Goal: Understand site structure: Understand site structure

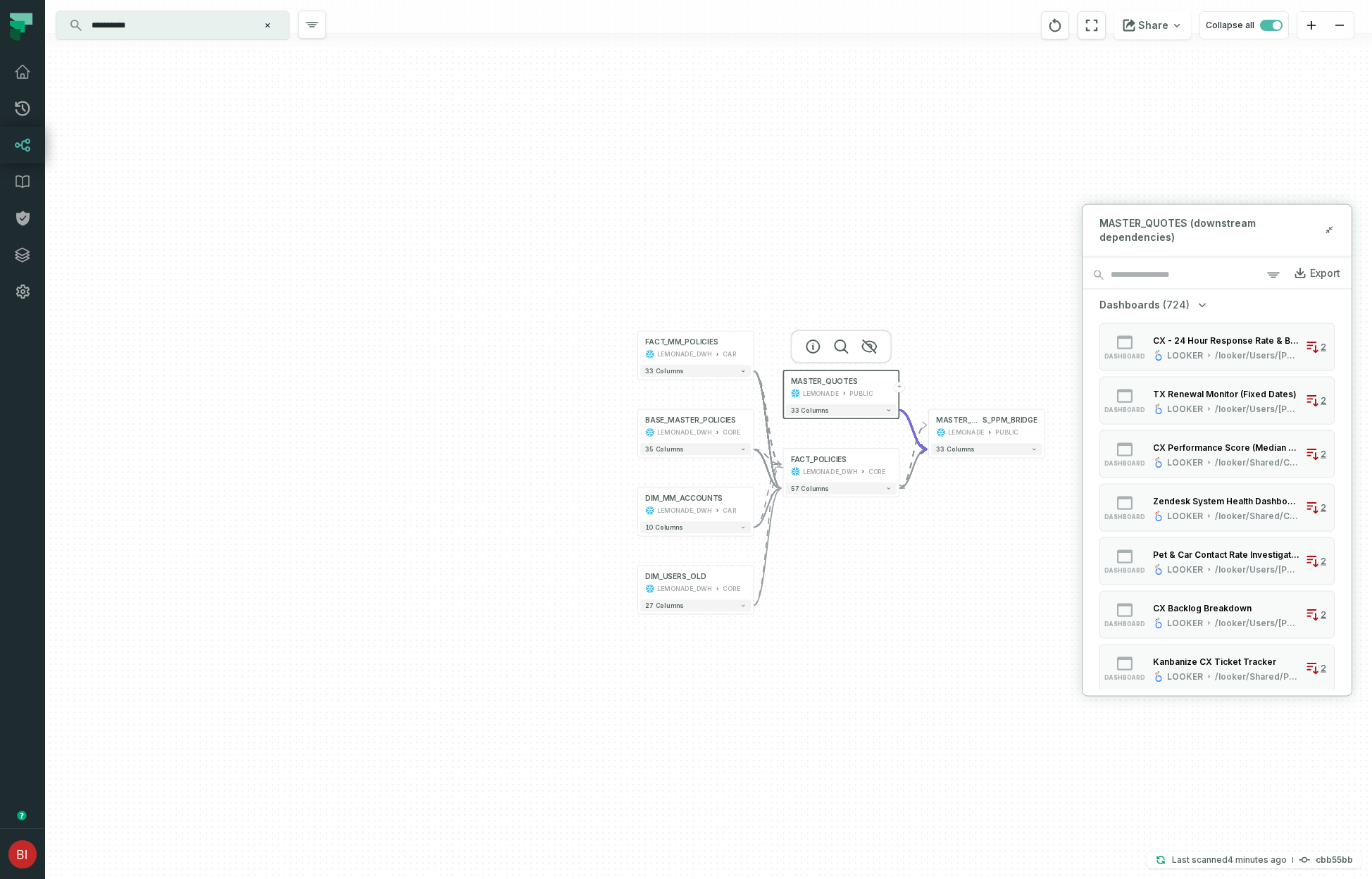
click at [211, 20] on input "**********" at bounding box center [171, 25] width 176 height 22
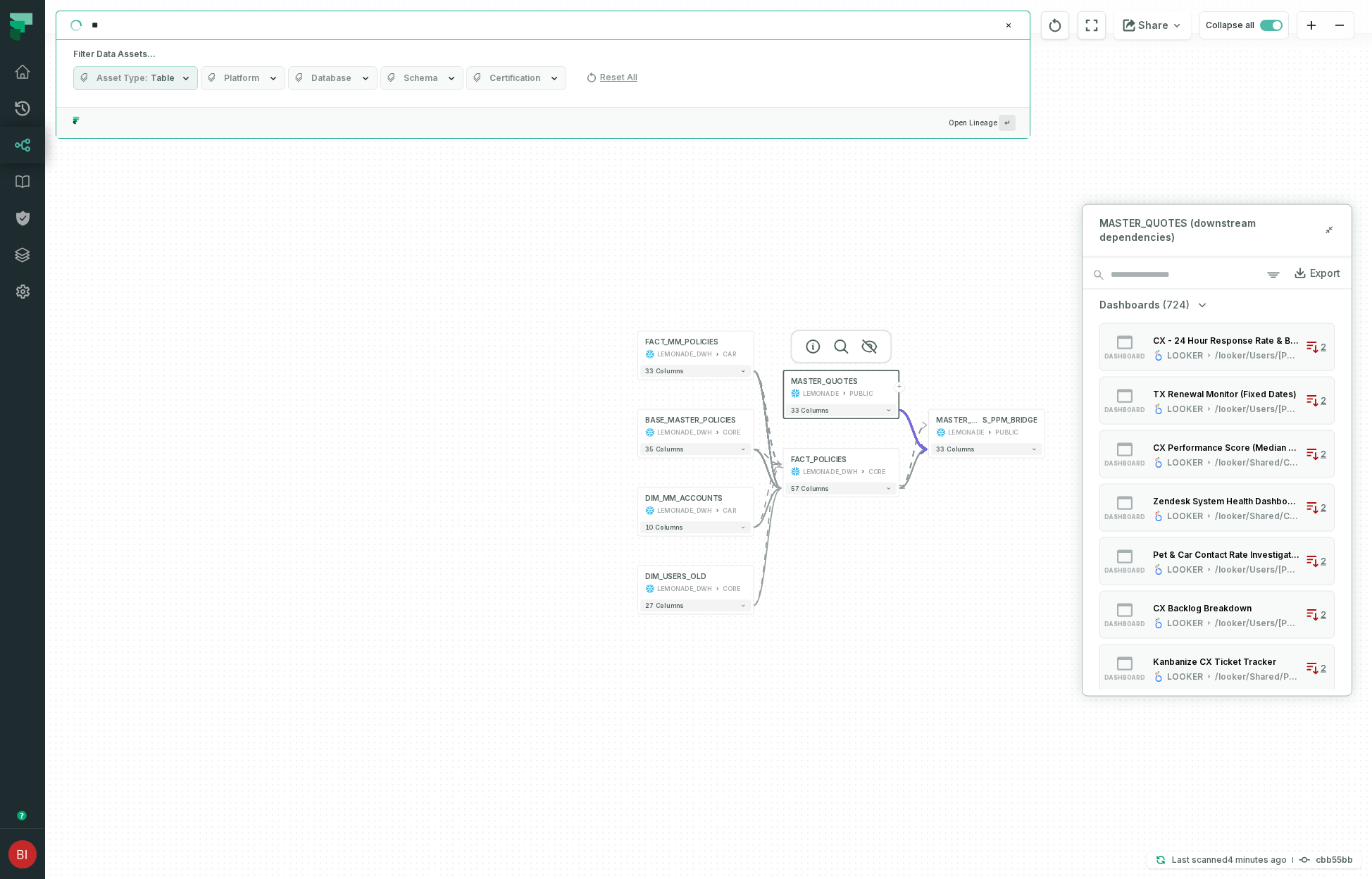
type input "*"
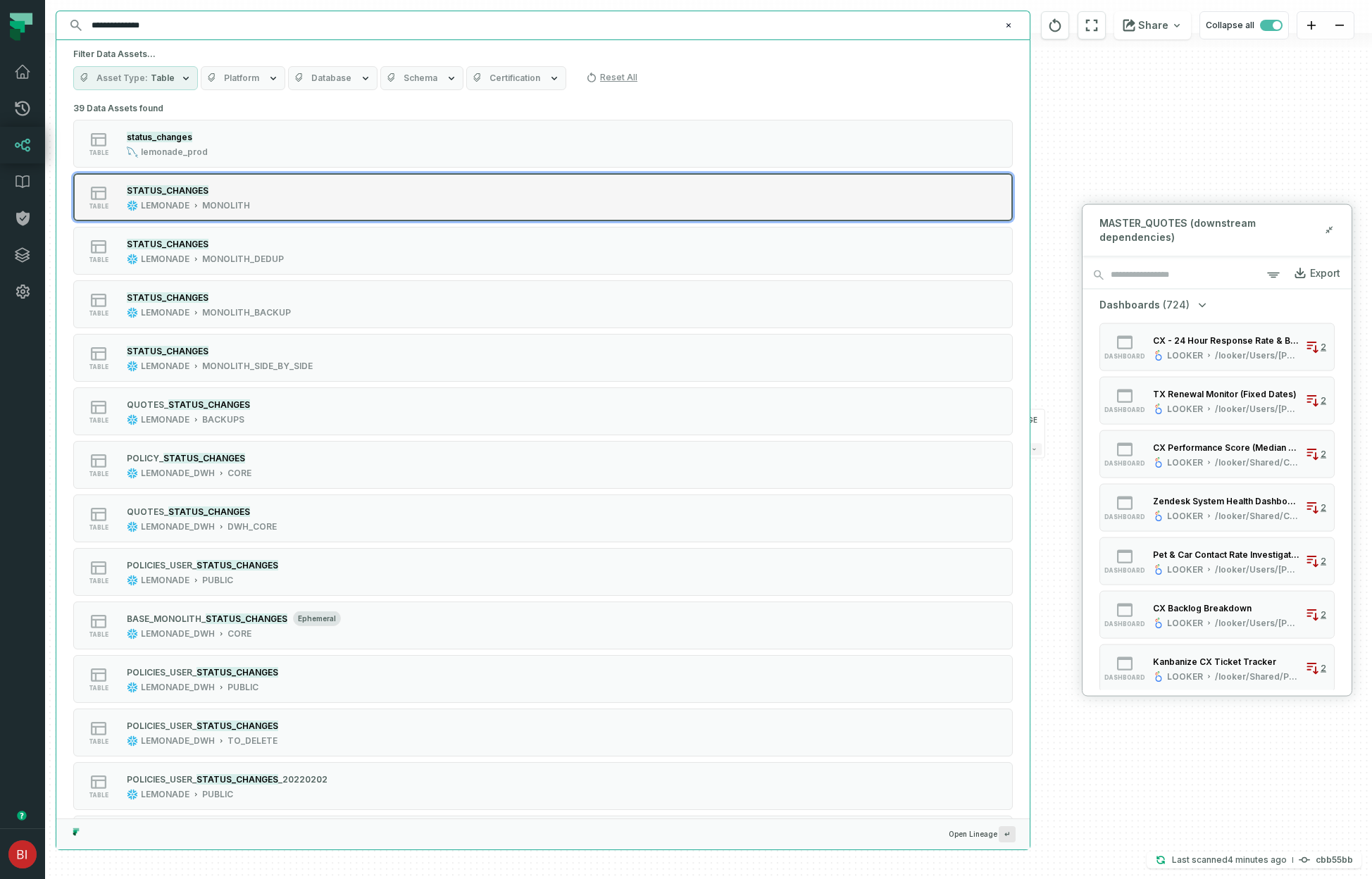
type input "**********"
click at [289, 210] on div "table STATUS_CHANGES LEMONADE MONOLITH" at bounding box center [252, 197] width 352 height 28
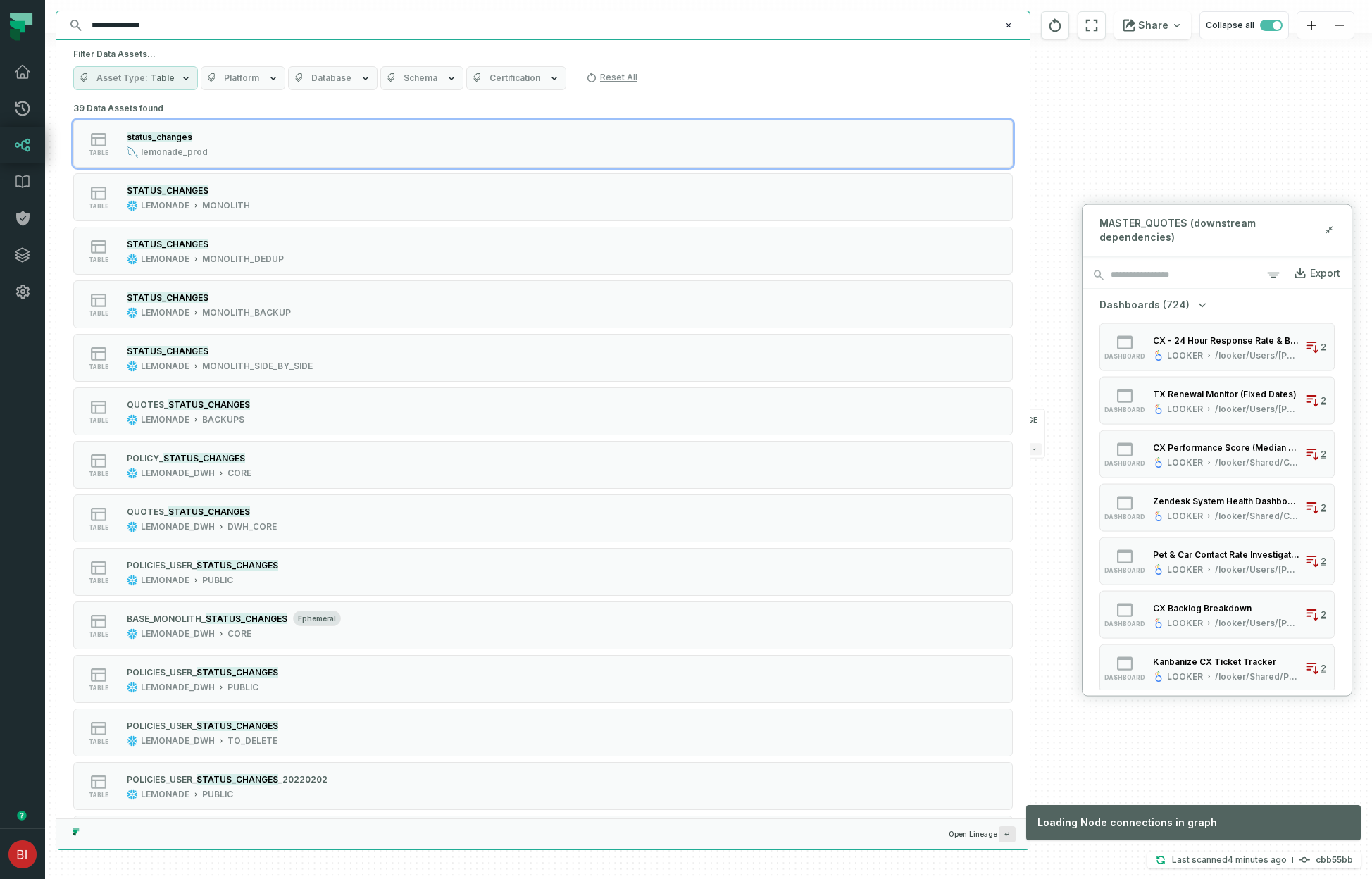
click at [443, 28] on input "**********" at bounding box center [542, 25] width 917 height 22
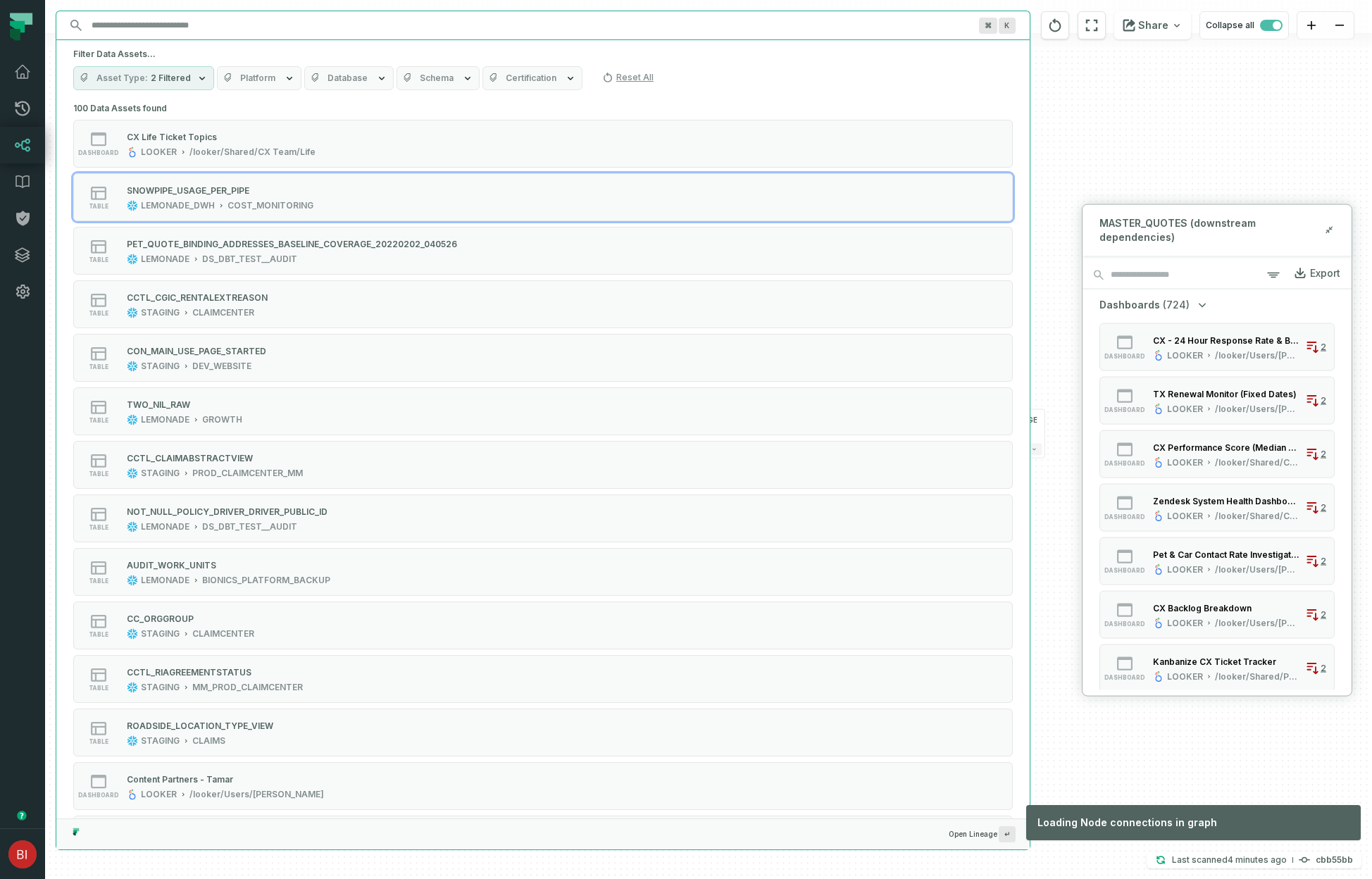
click at [1219, 156] on div "+ FACT_MM_POLICIES LEMONADE_DWH CAR + 33 columns + BASE_MASTER_POLICIES LEMONAD…" at bounding box center [708, 439] width 1327 height 879
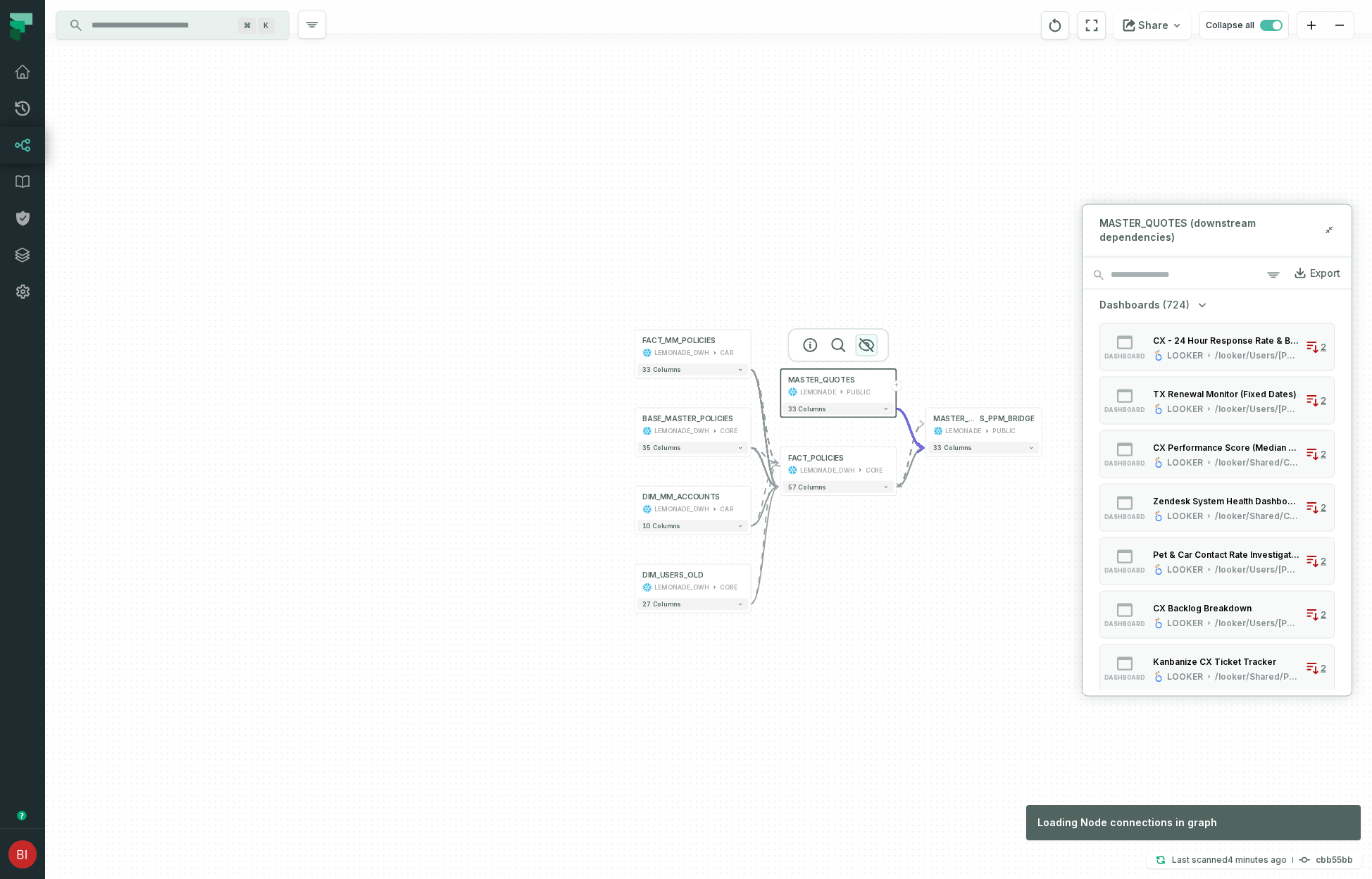
click at [863, 348] on icon "button" at bounding box center [866, 345] width 17 height 17
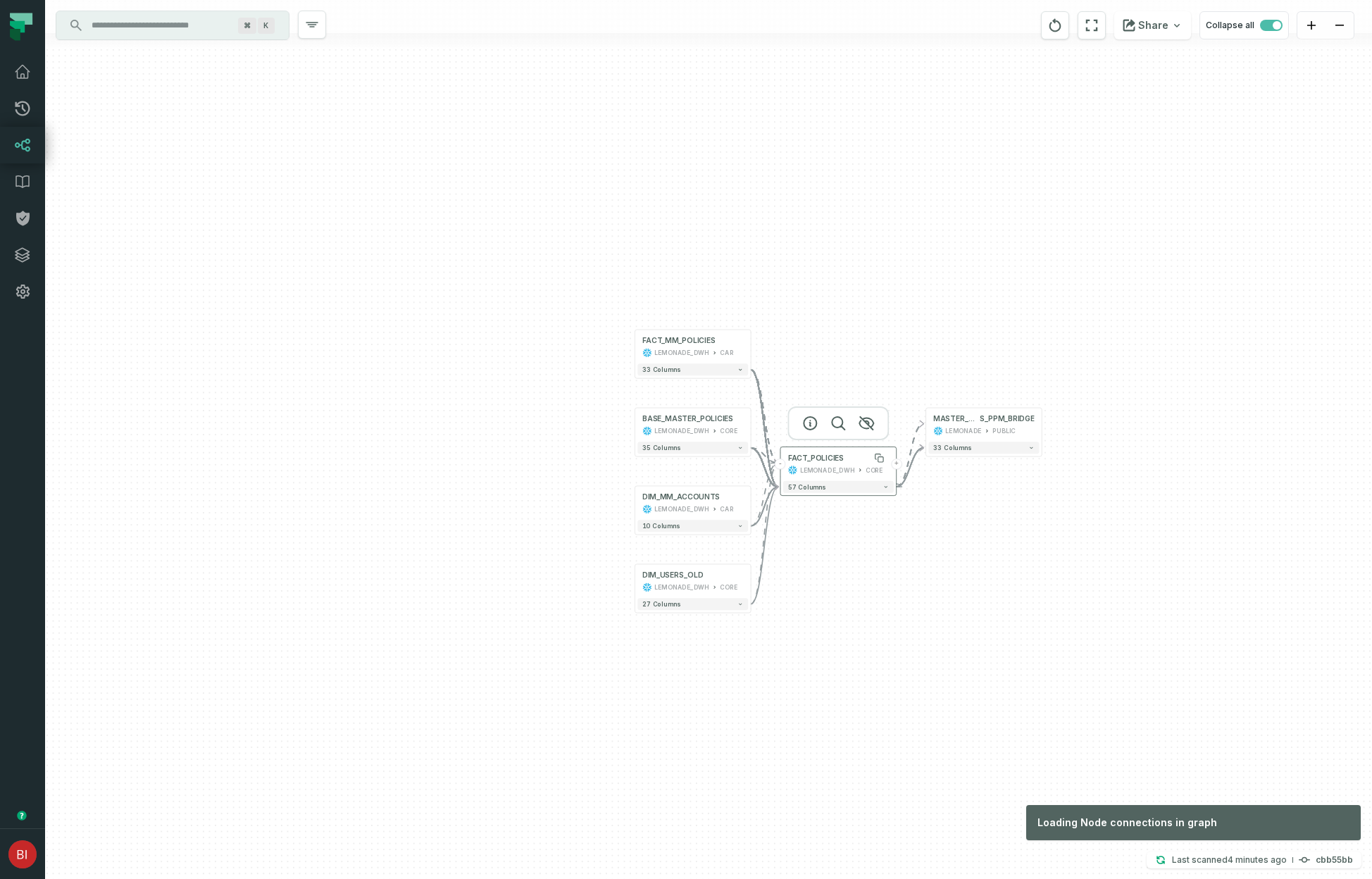
click at [840, 458] on div "FACT_POLICIES" at bounding box center [816, 458] width 55 height 10
click at [864, 423] on icon "button" at bounding box center [866, 423] width 17 height 17
click at [705, 334] on div "FACT_MM_POLICIES LEMONADE_DWH CAR" at bounding box center [692, 347] width 111 height 29
click at [717, 310] on icon "button" at bounding box center [720, 305] width 14 height 12
click at [692, 437] on div "BASE_MASTER_POLICIES LEMONADE_DWH CORE" at bounding box center [692, 424] width 111 height 29
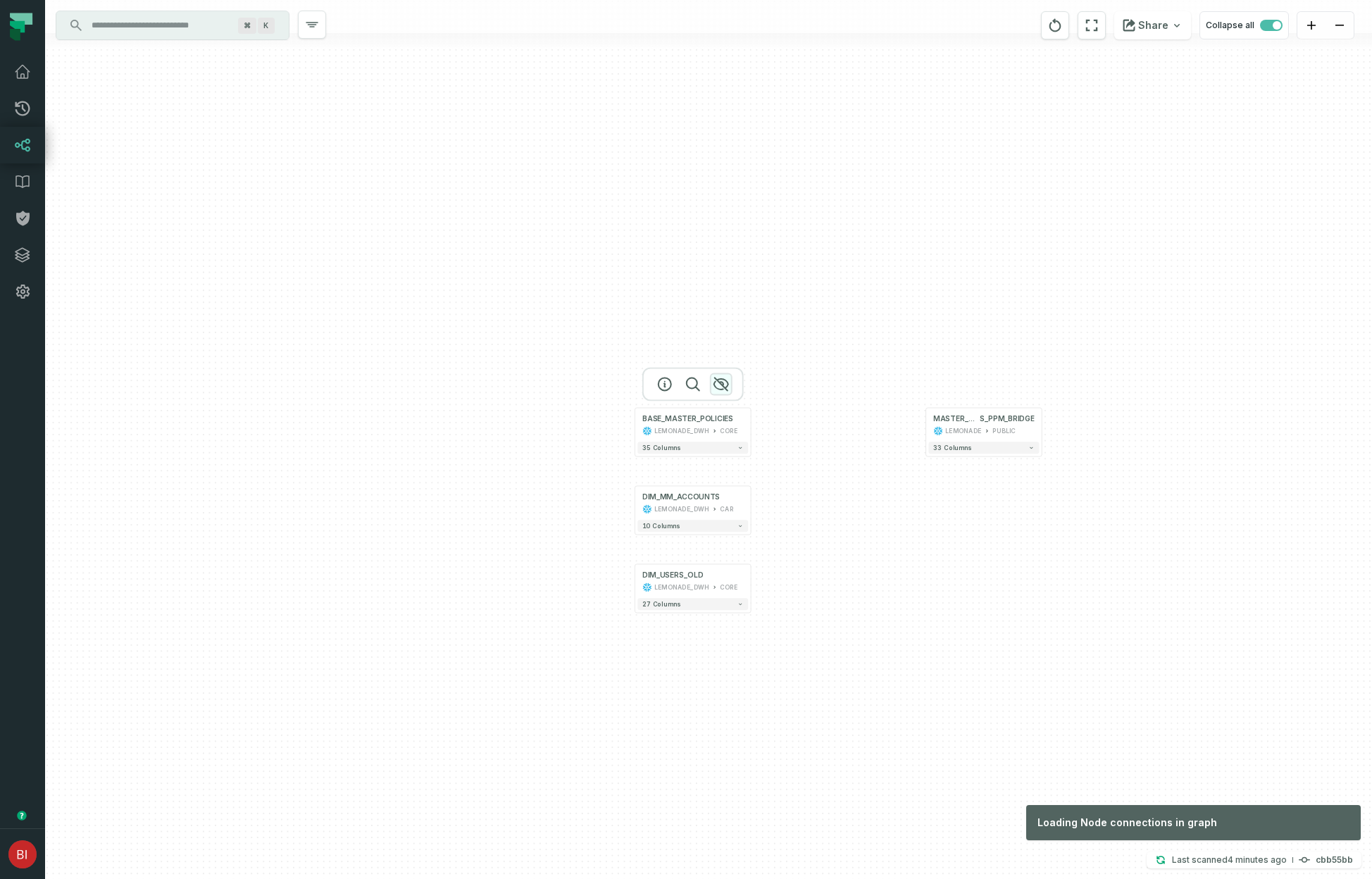
click at [717, 385] on icon "button" at bounding box center [721, 384] width 17 height 17
click at [716, 418] on div "BASE_MASTER_POLICIES" at bounding box center [688, 419] width 91 height 10
click at [719, 380] on icon "button" at bounding box center [721, 384] width 17 height 17
click at [695, 511] on div "LEMONADE_DWH" at bounding box center [682, 508] width 55 height 10
click at [721, 459] on icon "button" at bounding box center [721, 461] width 14 height 12
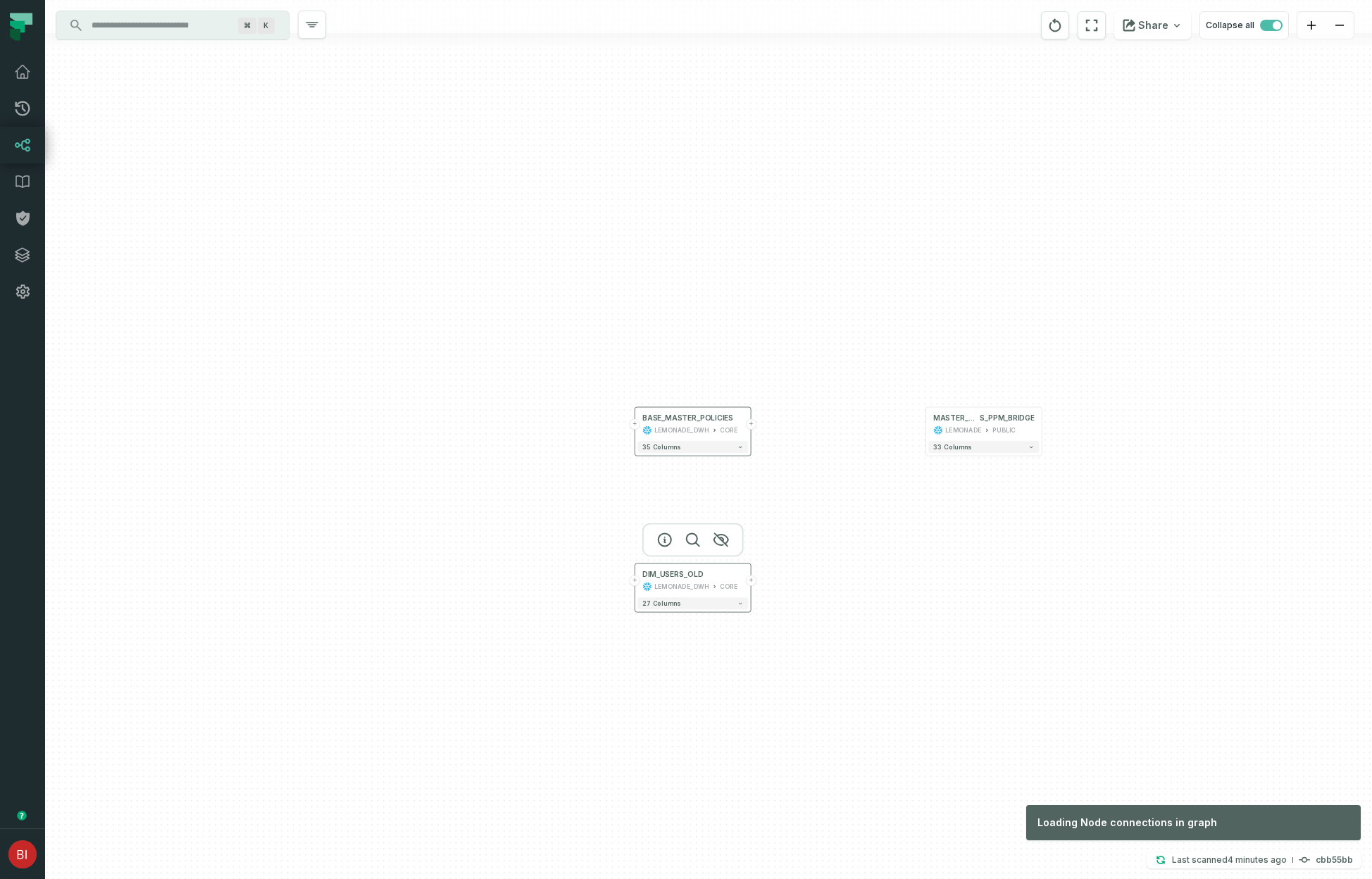
click at [698, 580] on div "DIM_USERS_OLD LEMONADE_DWH CORE" at bounding box center [693, 580] width 111 height 29
click at [721, 536] on icon "button" at bounding box center [721, 539] width 14 height 12
click at [711, 423] on div "BASE_MASTER_POLICIES LEMONADE_DWH CORE" at bounding box center [693, 423] width 111 height 29
click at [721, 380] on icon "button" at bounding box center [721, 382] width 14 height 12
click at [692, 582] on div "LEMONADE_DWH" at bounding box center [682, 586] width 55 height 10
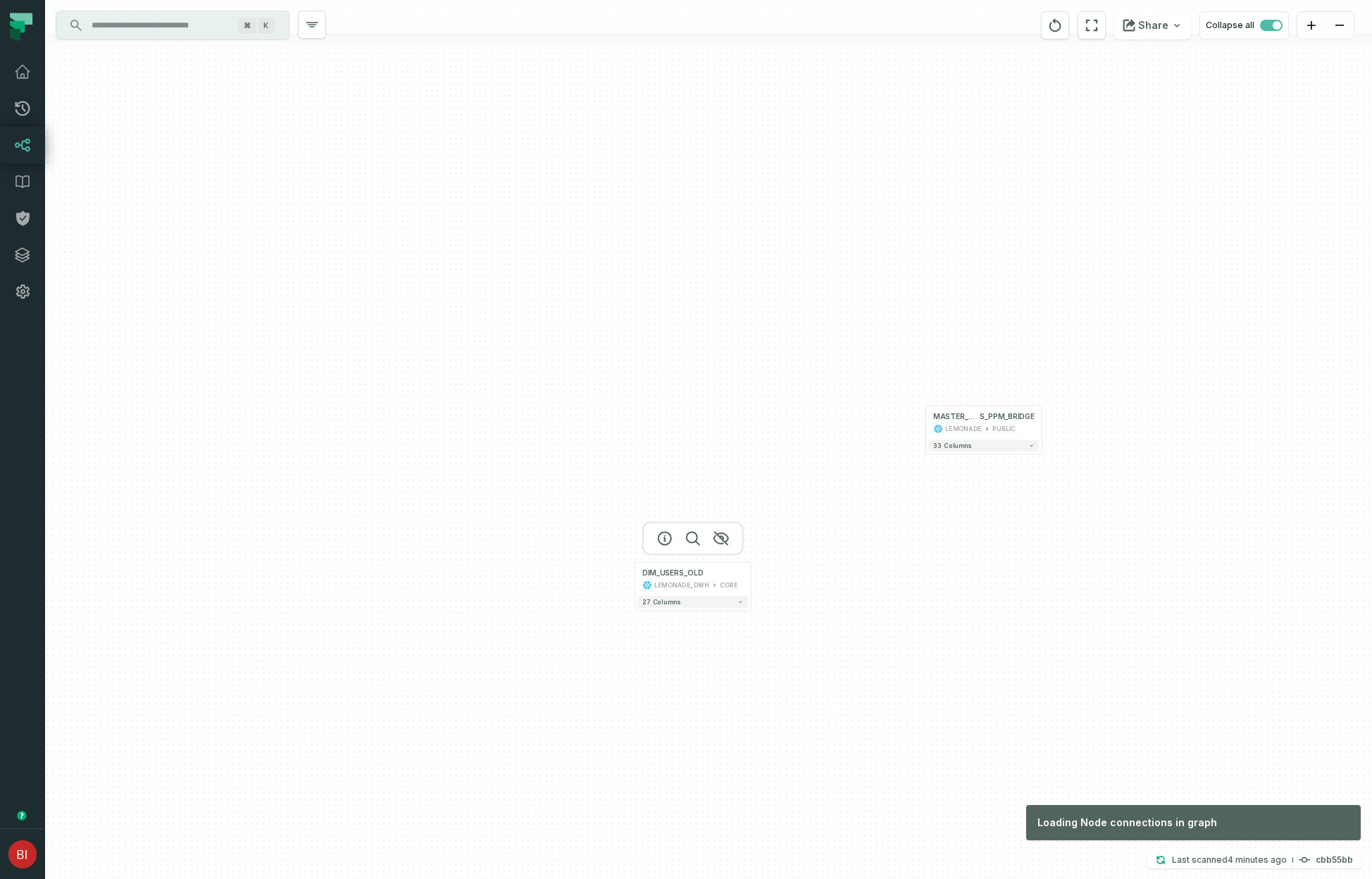
click at [717, 555] on div at bounding box center [693, 537] width 102 height 34
click at [704, 579] on div "DIM_USERS_OLD" at bounding box center [692, 574] width 101 height 10
click at [721, 541] on icon "button" at bounding box center [721, 538] width 17 height 17
click at [721, 536] on icon "button" at bounding box center [720, 538] width 14 height 12
click at [964, 428] on div "LEMONADE" at bounding box center [963, 429] width 36 height 10
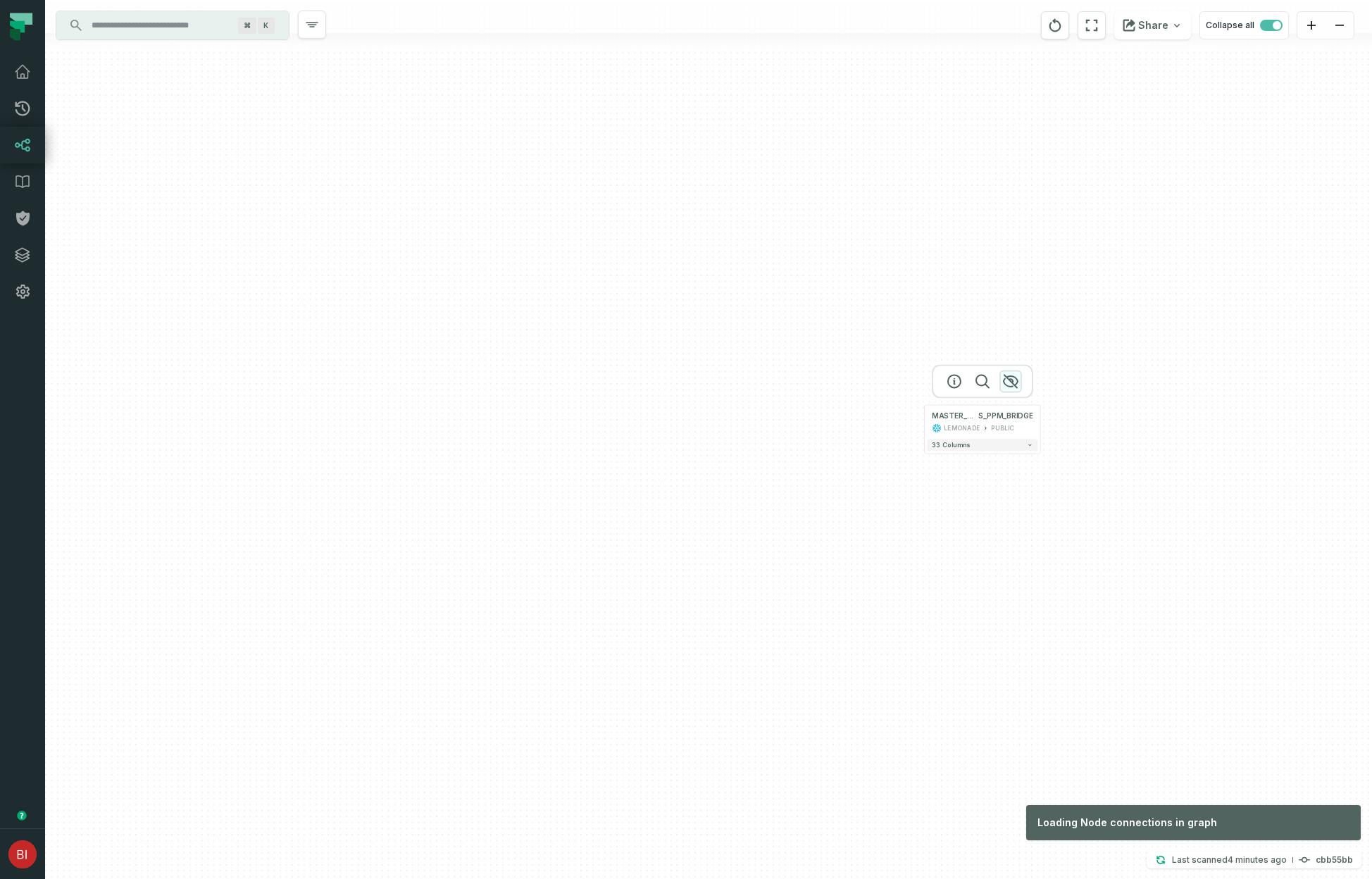
click at [1015, 378] on icon "button" at bounding box center [1010, 380] width 17 height 17
click at [997, 414] on span "S_PPM_BRIDGE" at bounding box center [1005, 416] width 55 height 10
click at [991, 432] on div "PUBLIC" at bounding box center [1002, 429] width 23 height 10
click at [1010, 381] on icon "button" at bounding box center [1010, 381] width 17 height 17
click at [982, 417] on span "S_PPM_BRIDGE" at bounding box center [1005, 417] width 55 height 10
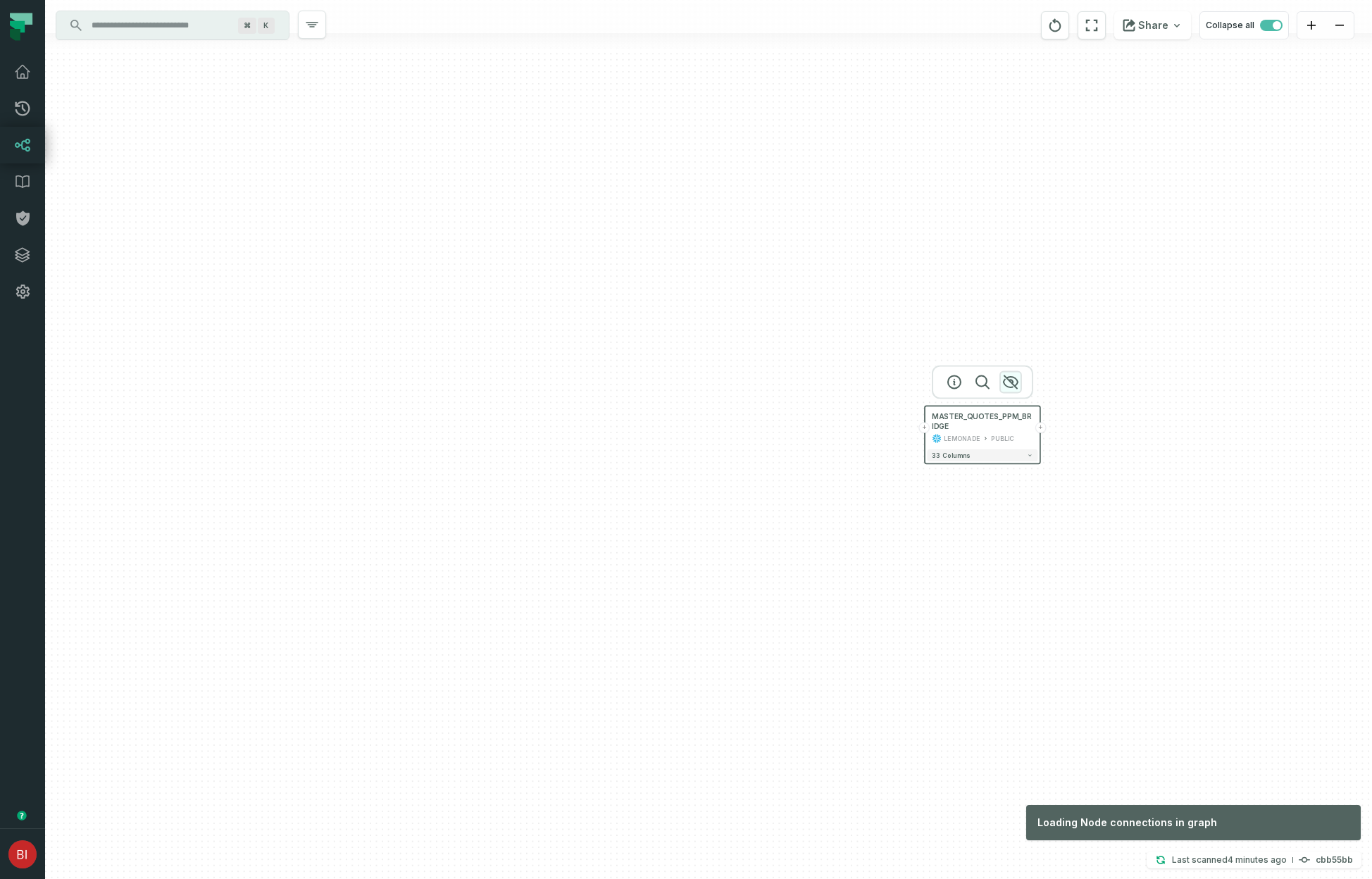
click at [1010, 381] on icon "button" at bounding box center [1010, 381] width 14 height 12
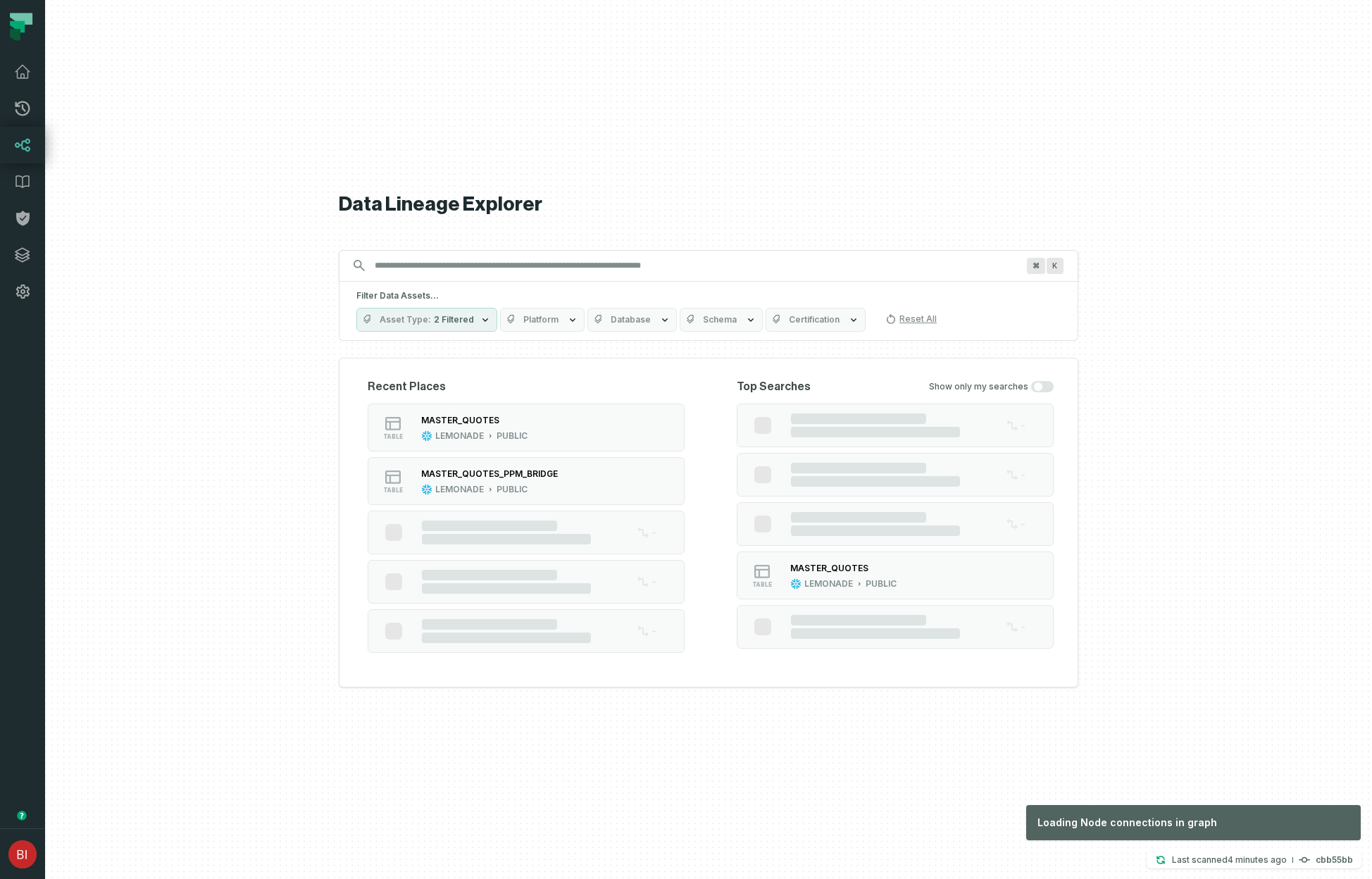
click at [550, 267] on input "Discovery Provider cmdk menu" at bounding box center [696, 265] width 660 height 22
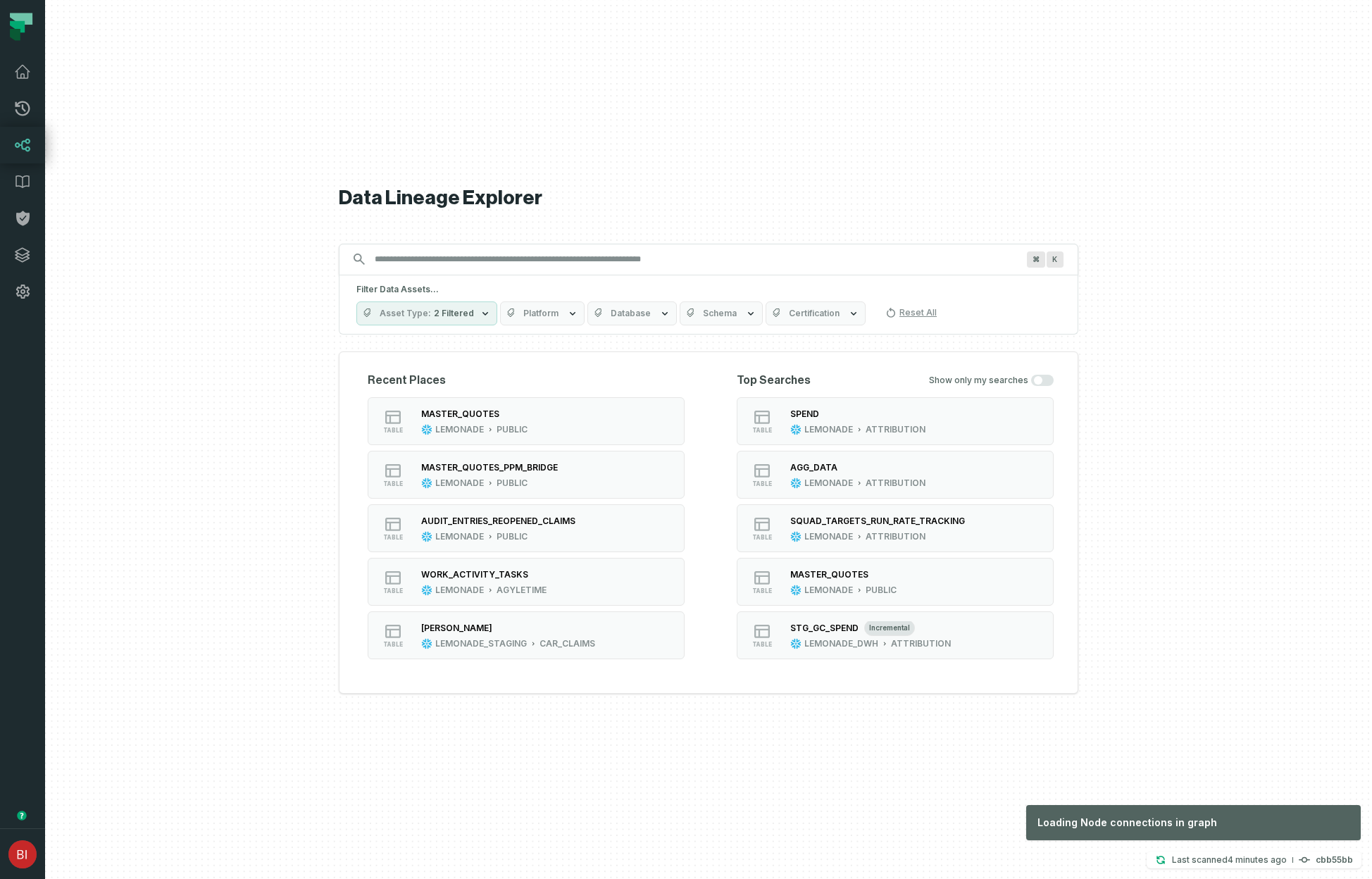
click at [1166, 328] on div at bounding box center [708, 439] width 1327 height 879
click at [779, 253] on input "Discovery Provider cmdk menu" at bounding box center [696, 258] width 660 height 22
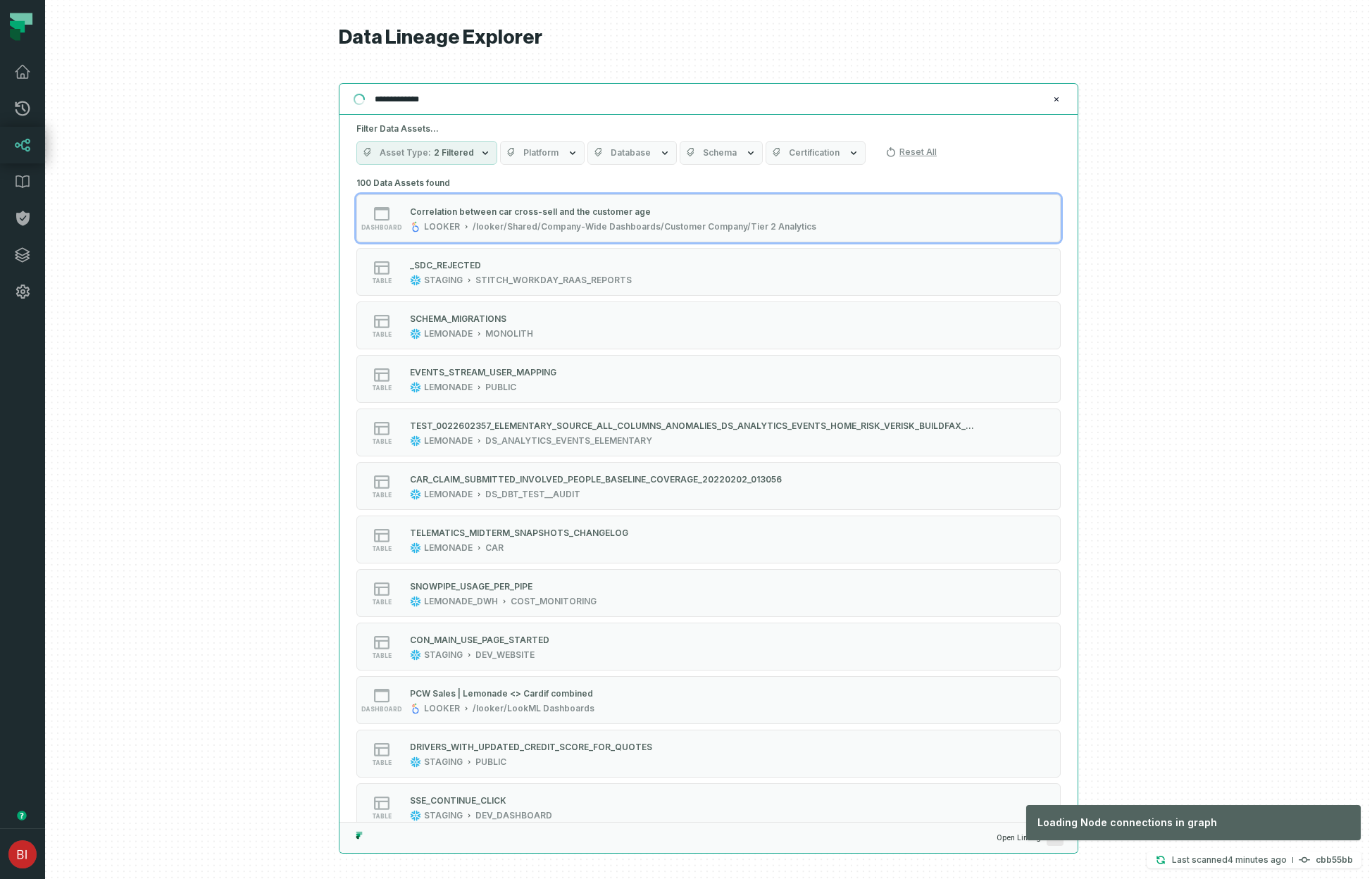
type input "**********"
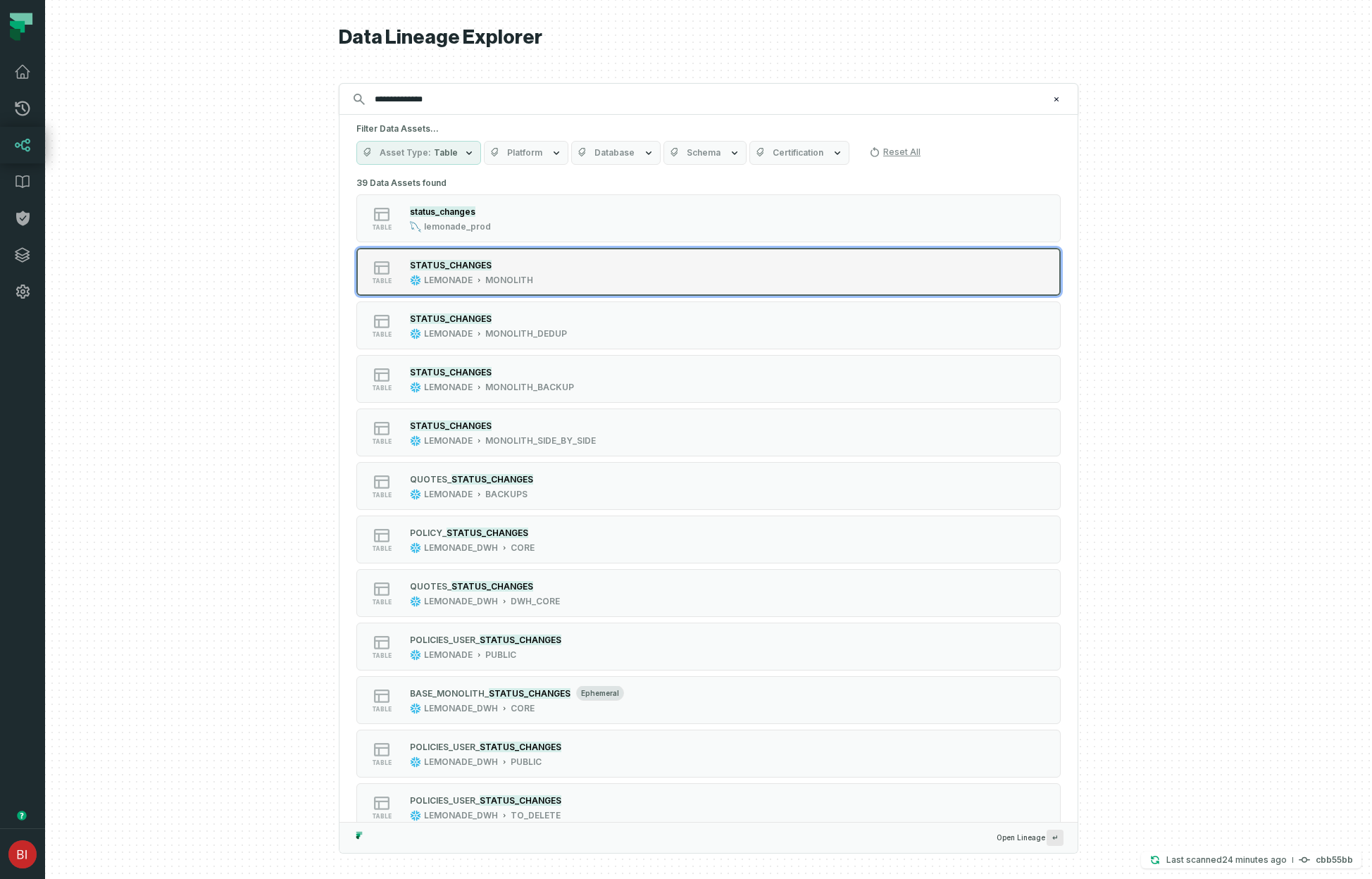
type input "**********"
click at [468, 278] on div "LEMONADE" at bounding box center [448, 281] width 49 height 12
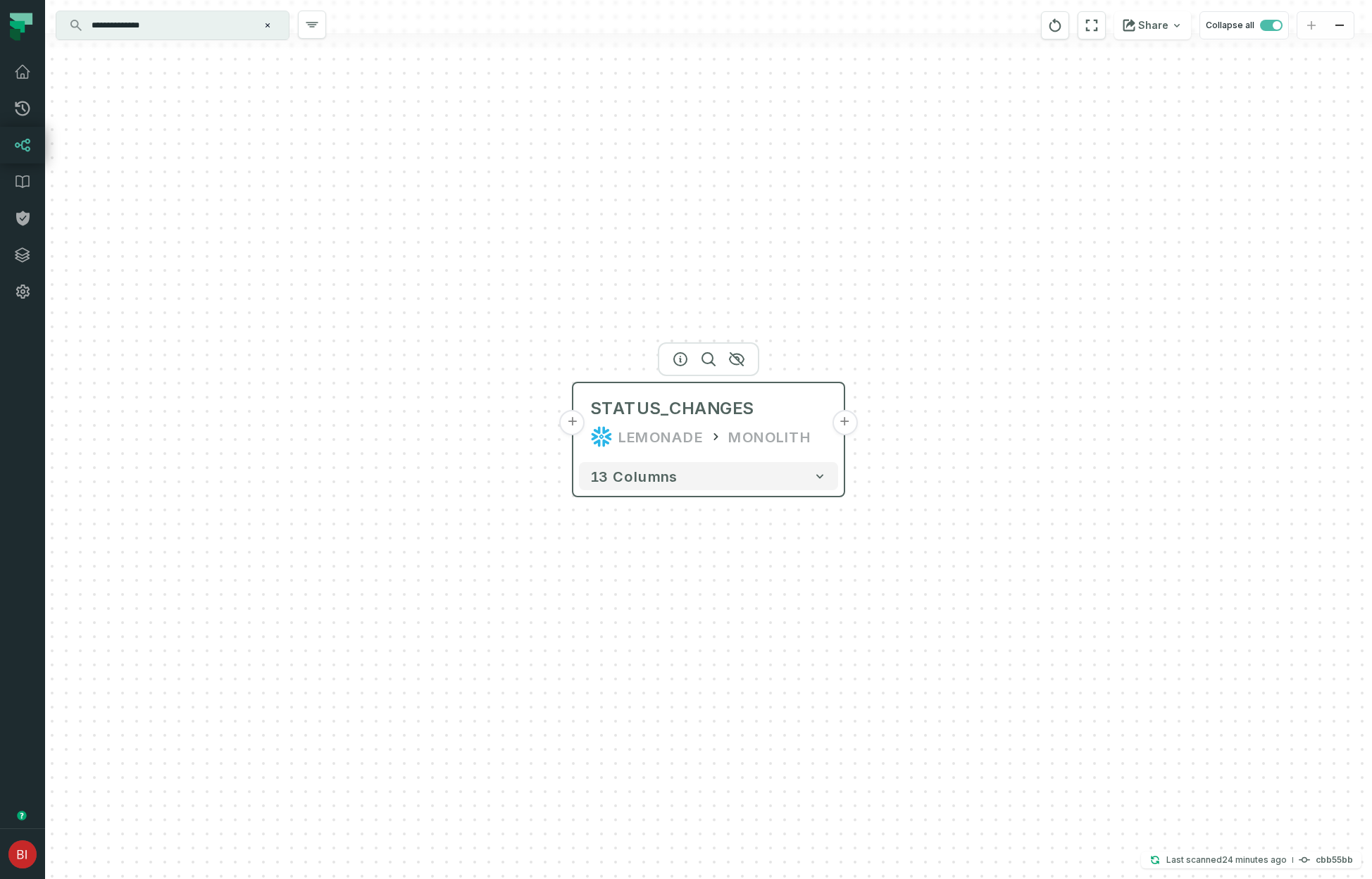
click at [673, 433] on div "LEMONADE" at bounding box center [660, 436] width 84 height 22
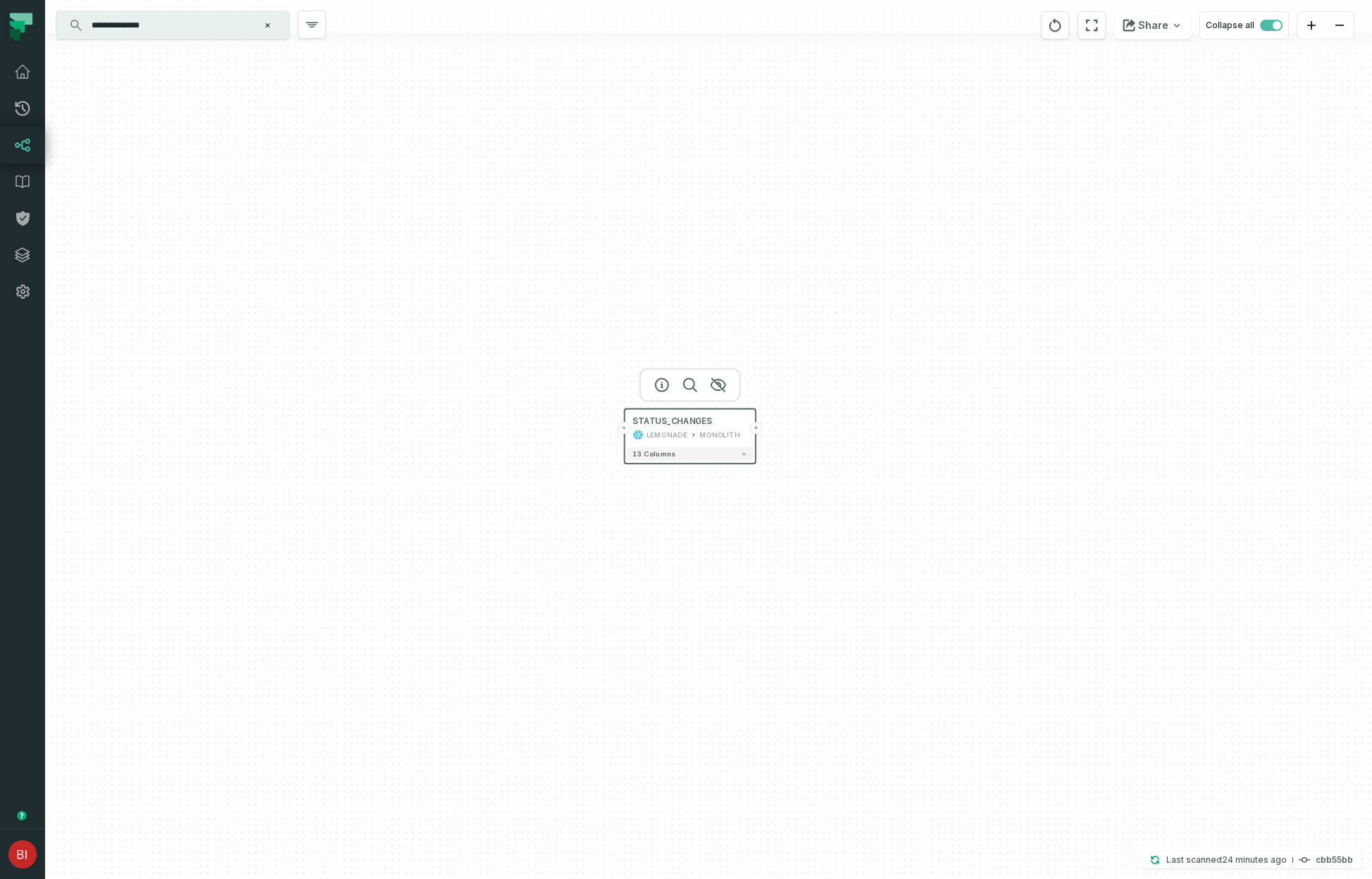
click at [623, 430] on button "+" at bounding box center [623, 428] width 12 height 12
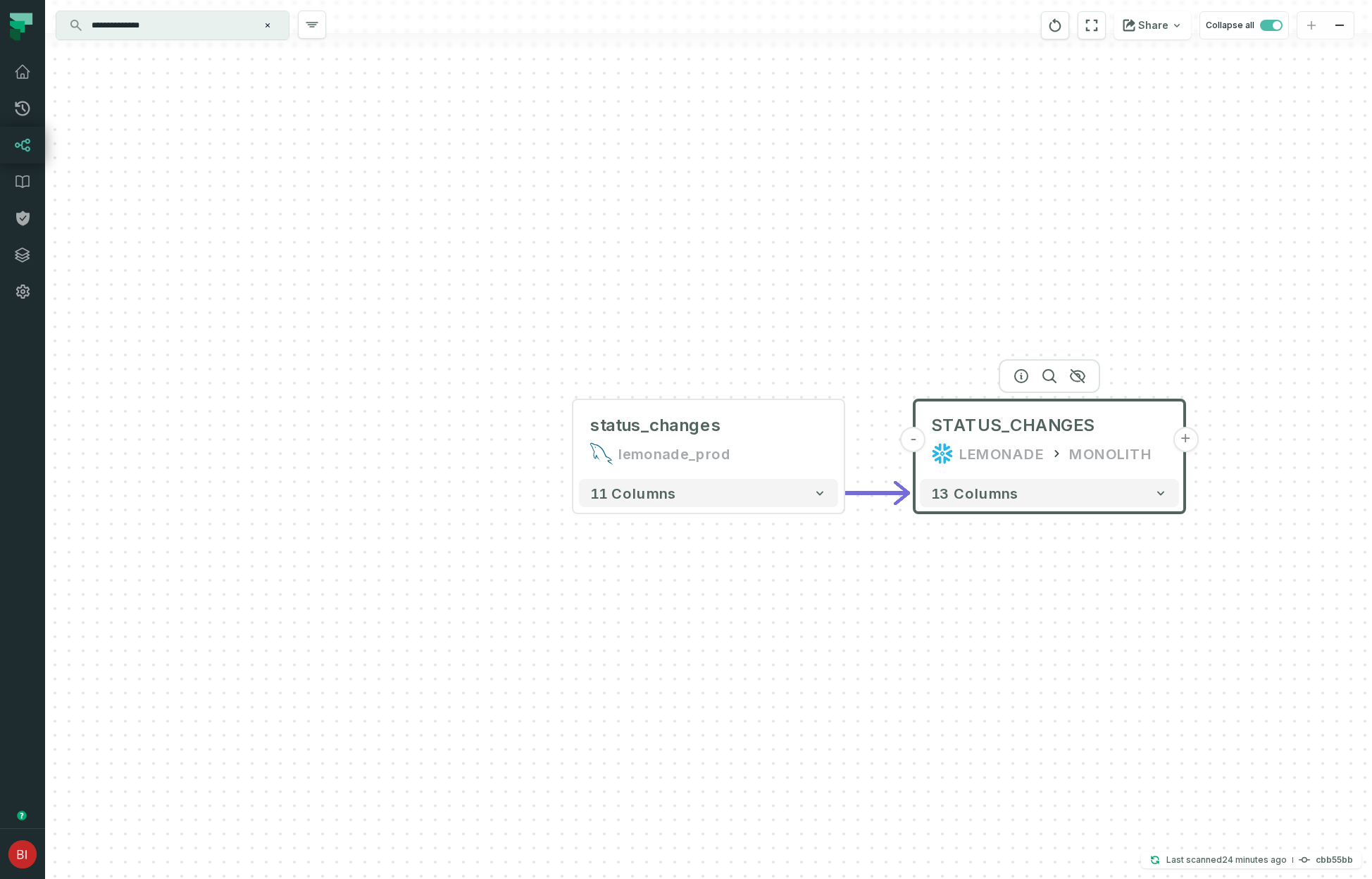
click at [1183, 449] on button "+" at bounding box center [1185, 439] width 26 height 26
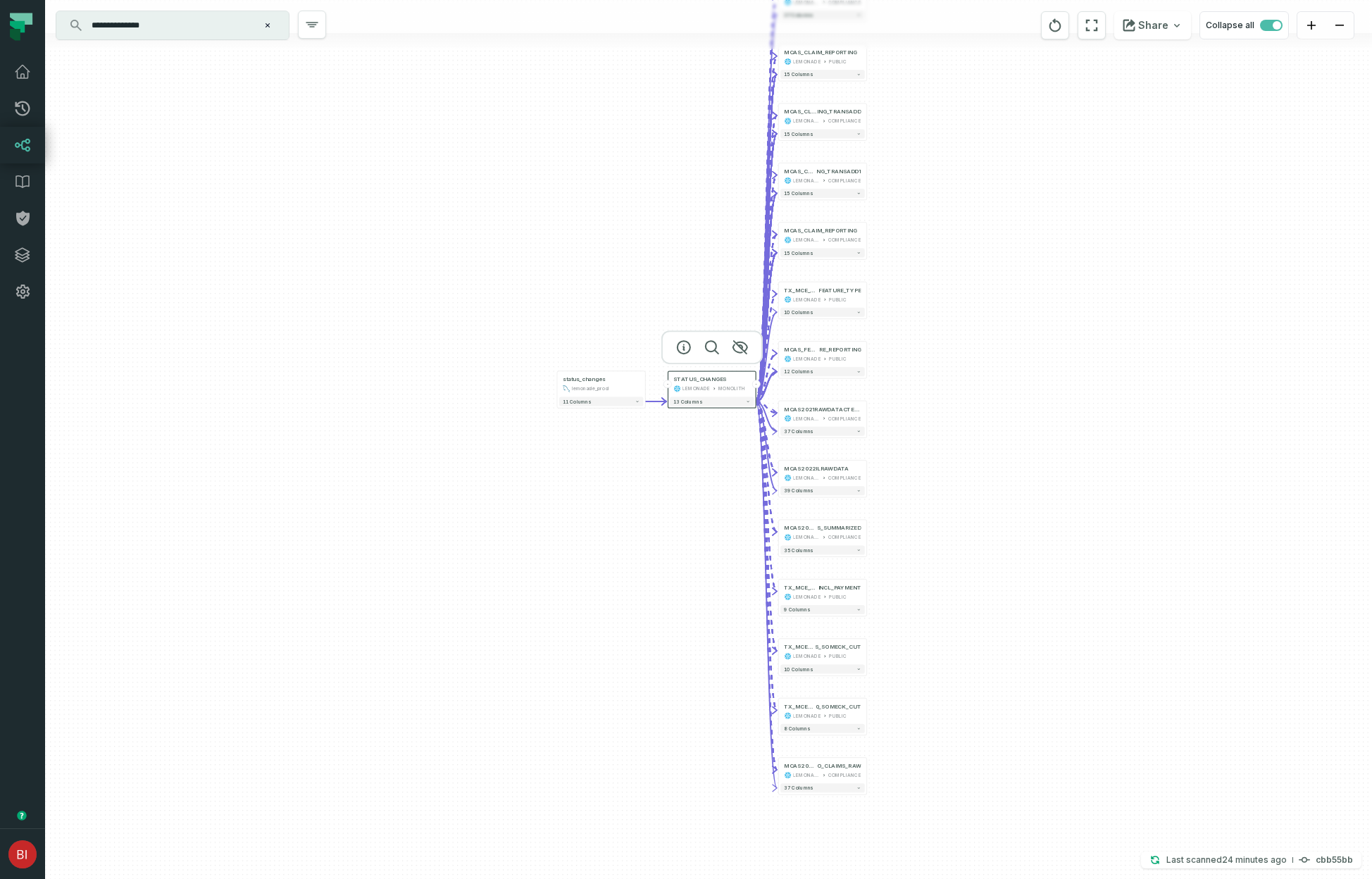
drag, startPoint x: 532, startPoint y: 578, endPoint x: 646, endPoint y: 451, distance: 170.7
click at [646, 451] on div "+ MCAS2021RAWDATA LEMONADE COMPLIANCE + 37 columns + MCAS_CLAIM_REPORTING LEMON…" at bounding box center [708, 439] width 1327 height 879
click at [270, 22] on icon "Clear search query" at bounding box center [267, 26] width 8 height 8
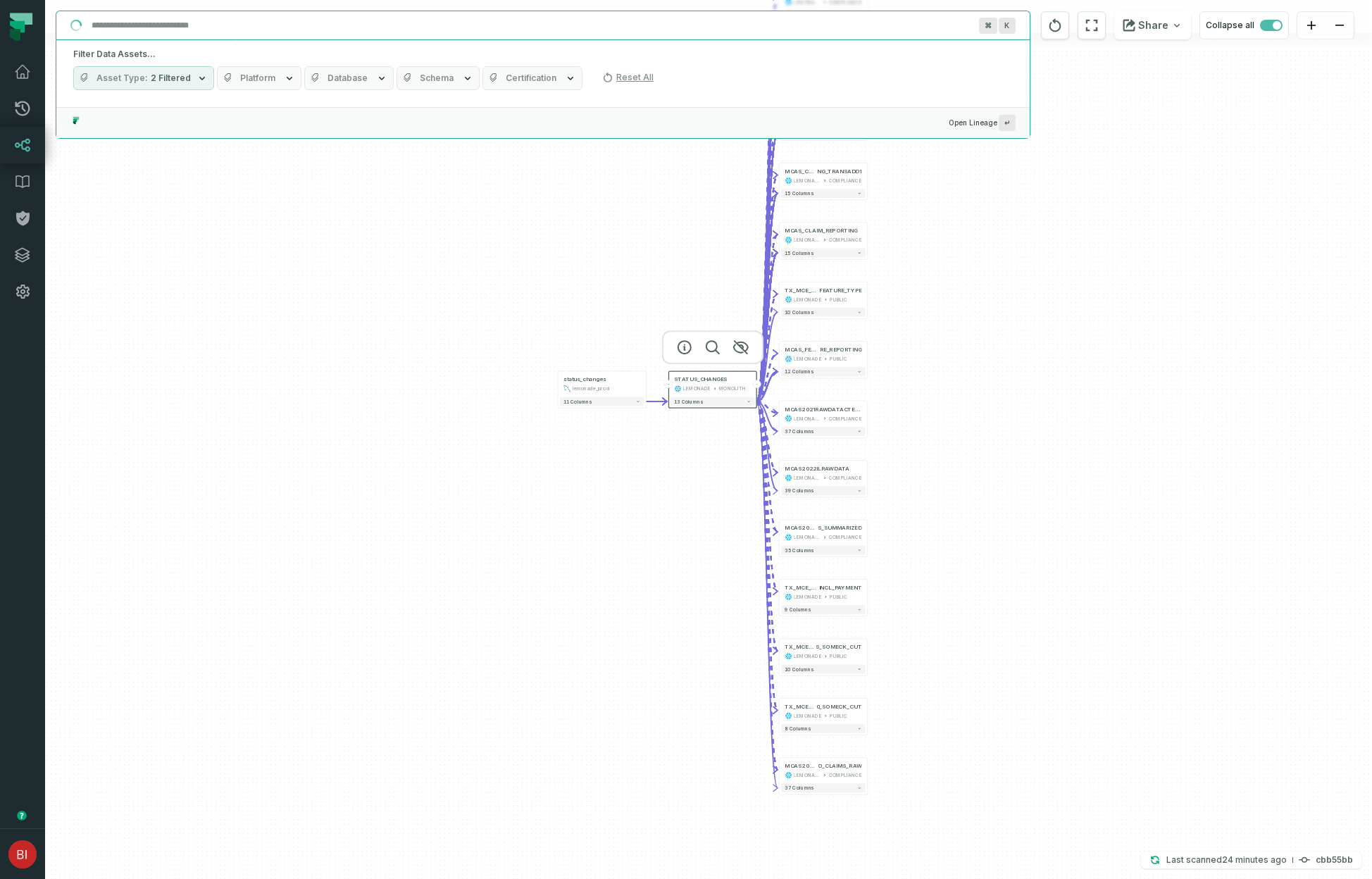
click at [214, 26] on input "Discovery Provider cmdk menu" at bounding box center [531, 25] width 895 height 22
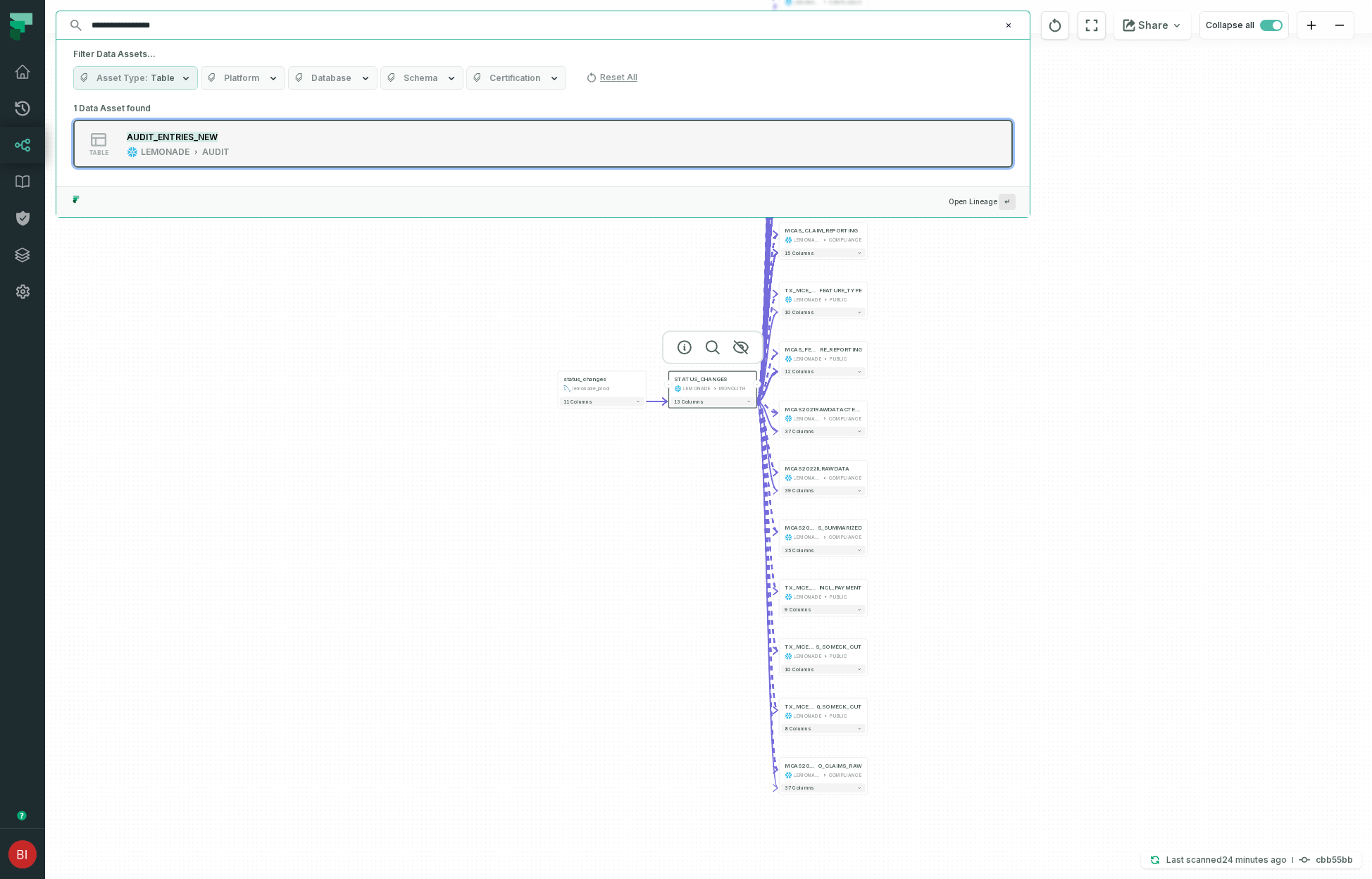
type input "**********"
click at [194, 151] on icon "Suggestions" at bounding box center [196, 152] width 7 height 7
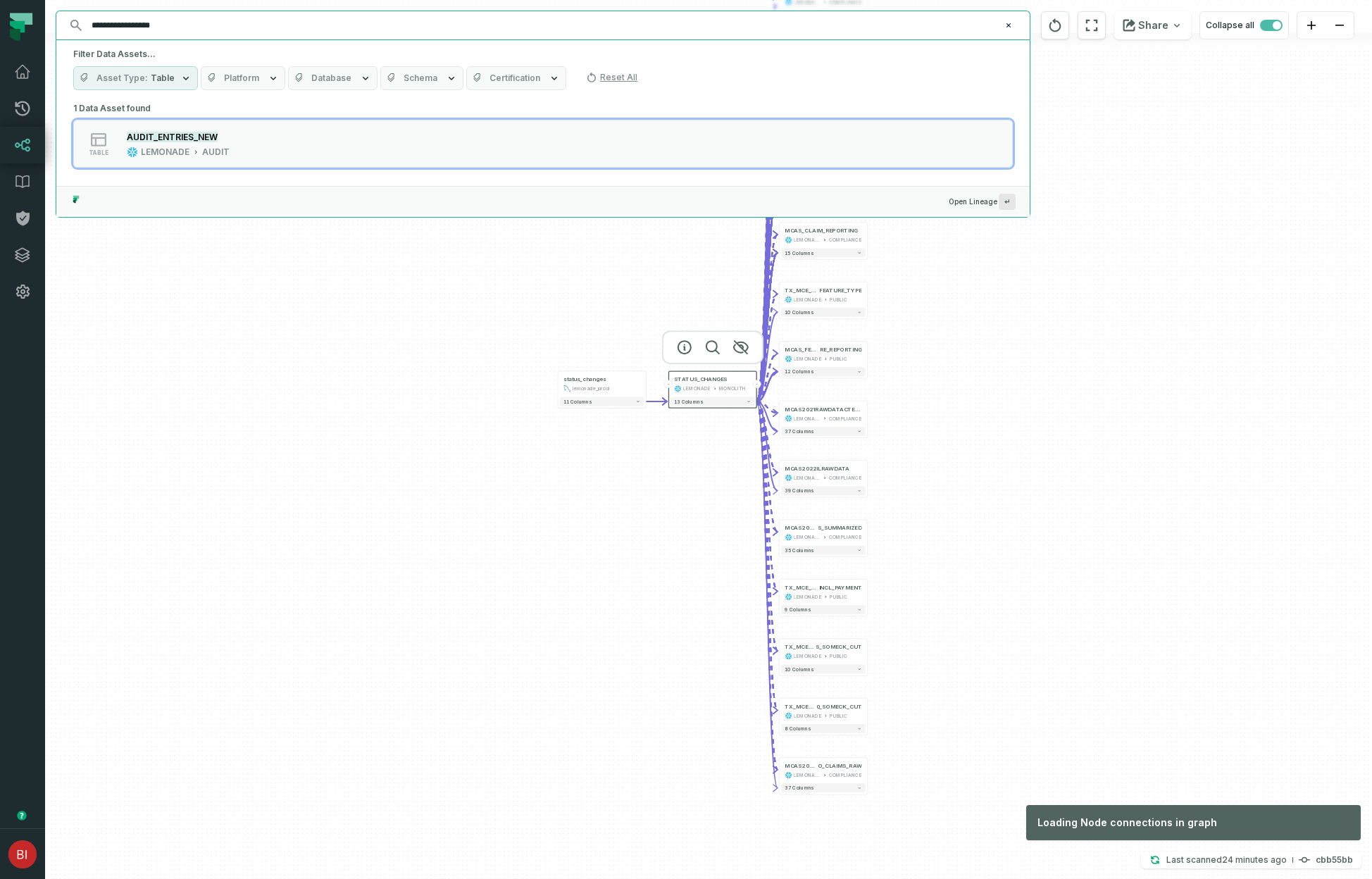
click at [1061, 447] on div "+ MCAS2021RAWDATA LEMONADE COMPLIANCE + 37 columns + MCAS_CLAIM_REPORTING LEMON…" at bounding box center [708, 439] width 1327 height 879
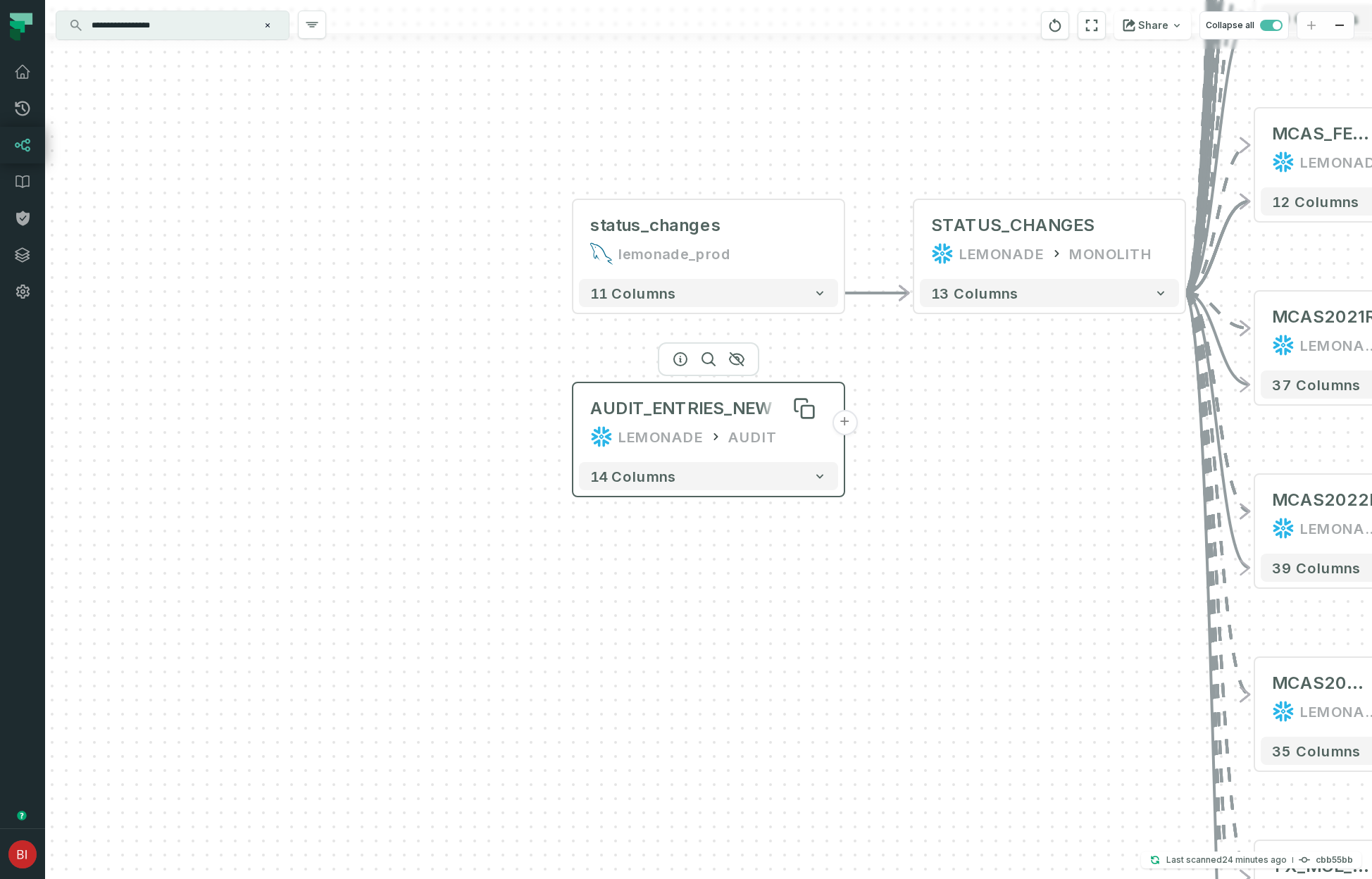
click at [709, 403] on div "AUDIT_ENTRIES_NEW" at bounding box center [681, 408] width 182 height 22
click at [609, 419] on span "AUDIT_ENTRIES_NEW" at bounding box center [681, 408] width 182 height 22
click at [619, 440] on div "LEMONADE" at bounding box center [660, 436] width 84 height 22
click at [849, 429] on button "+" at bounding box center [845, 423] width 26 height 26
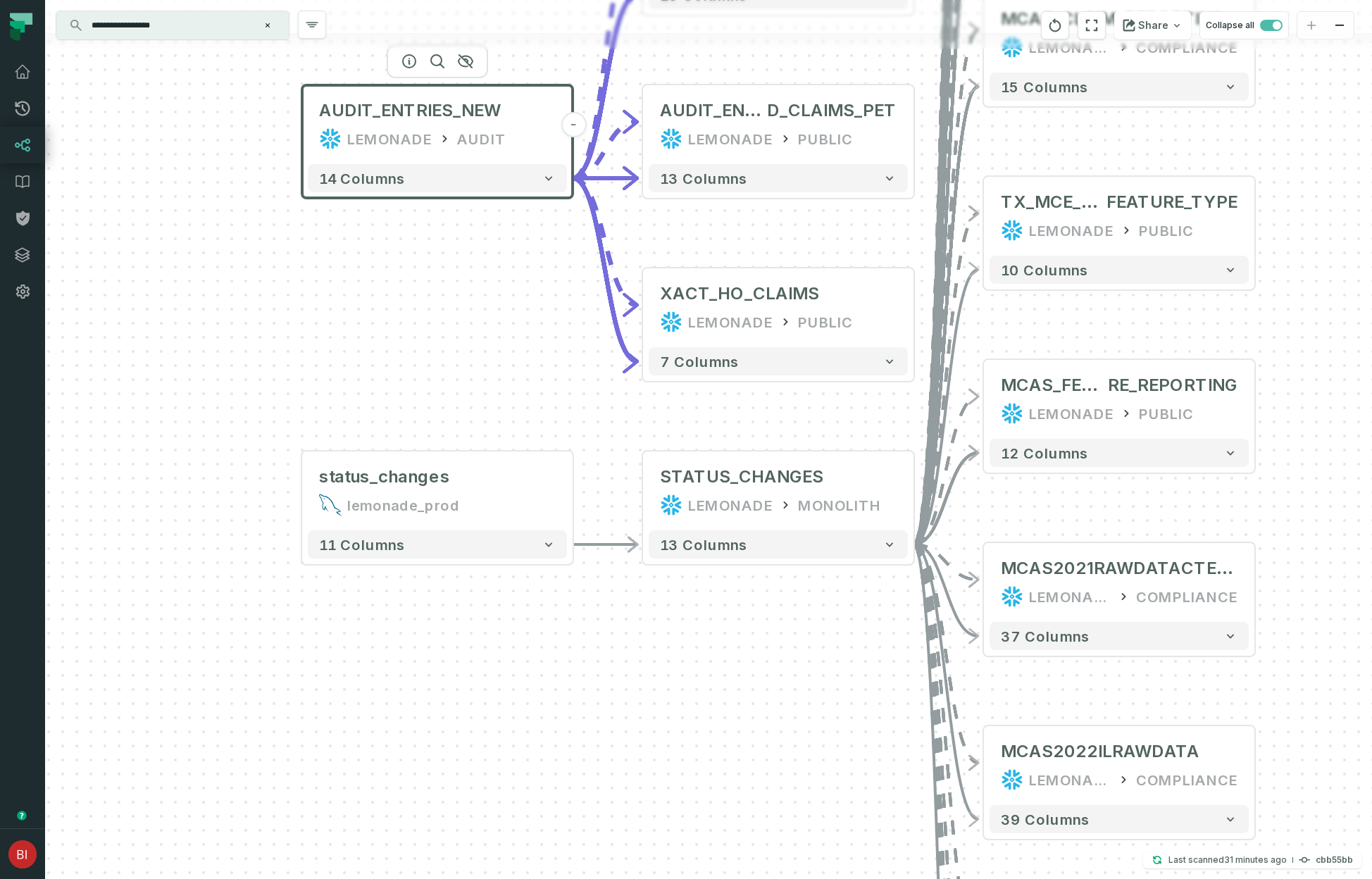
drag, startPoint x: 420, startPoint y: 669, endPoint x: 493, endPoint y: 310, distance: 366.3
click at [493, 310] on div "- AUDIT_ENTRIES_REO PENED_CLAIMS LEMONADE PUBLIC + 13 columns - AUDIT_ENTRIES_R…" at bounding box center [708, 439] width 1327 height 879
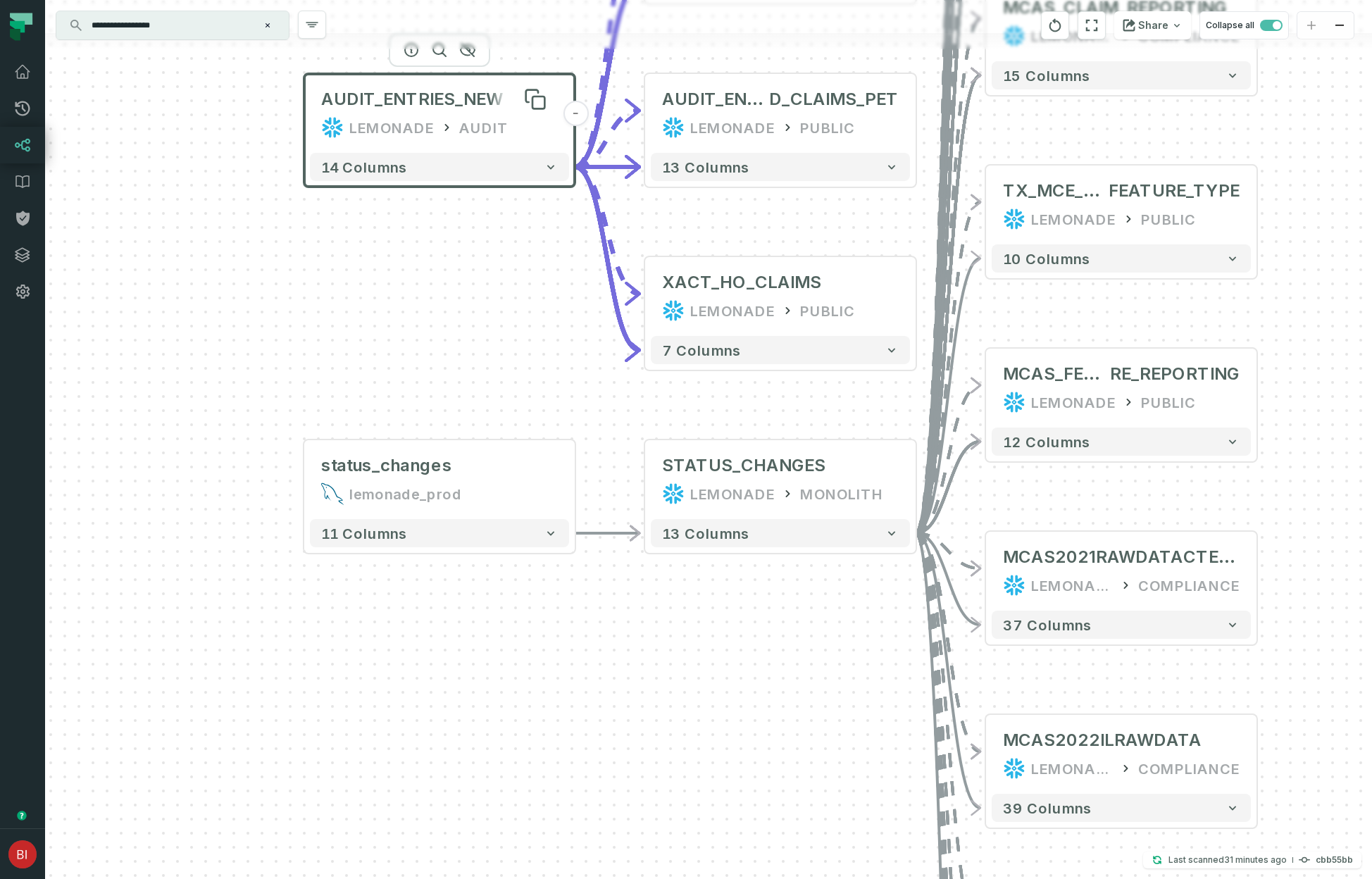
click at [352, 111] on div "AUDIT_ENTRIES_NEW LEMONADE AUDIT" at bounding box center [439, 113] width 259 height 68
click at [342, 477] on div "status_changes lemonade_prod" at bounding box center [440, 480] width 259 height 68
